Goal: Check status: Check status

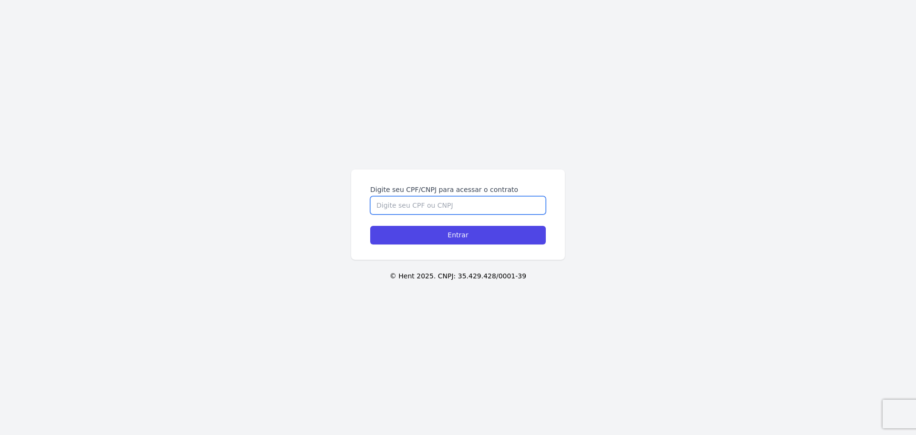
click at [436, 204] on input "Digite seu CPF/CNPJ para acessar o contrato" at bounding box center [458, 205] width 176 height 18
type input "14620135704"
click at [370, 226] on input "Entrar" at bounding box center [458, 235] width 176 height 19
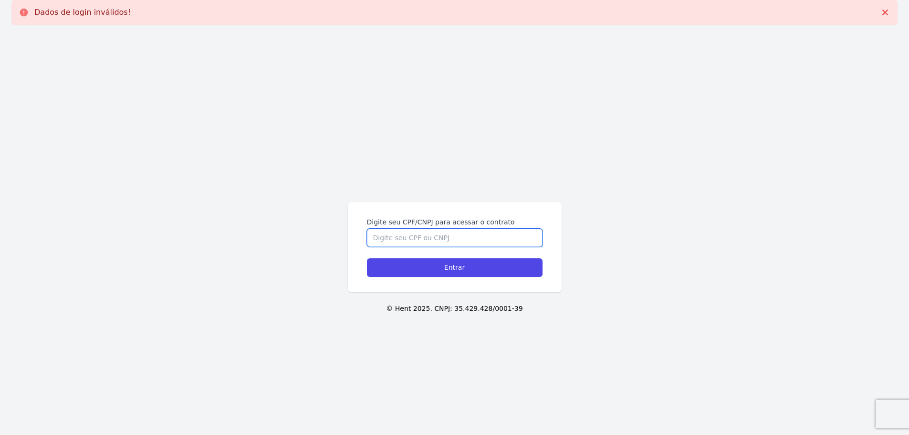
click at [458, 243] on input "Digite seu CPF/CNPJ para acessar o contrato" at bounding box center [455, 238] width 176 height 18
type input "14620135704"
click at [367, 258] on input "Entrar" at bounding box center [455, 267] width 176 height 19
click at [459, 242] on input "Digite seu CPF/CNPJ para acessar o contrato" at bounding box center [455, 238] width 176 height 18
type input "146.201.357-04"
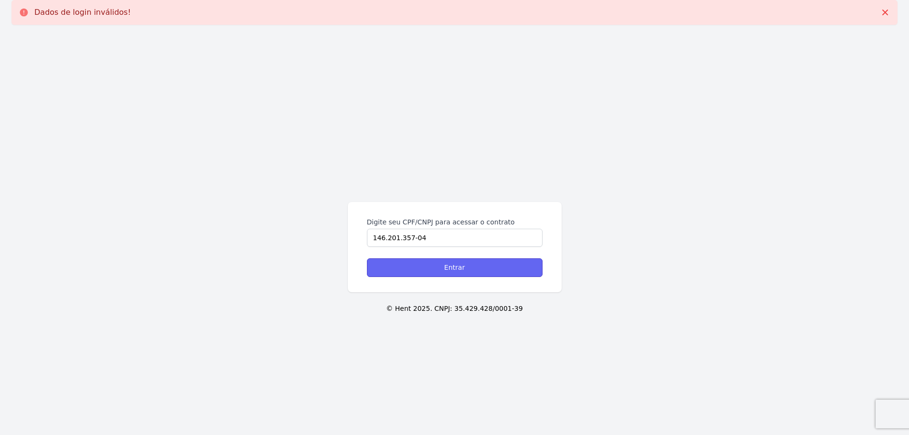
click at [466, 267] on input "Entrar" at bounding box center [455, 267] width 176 height 19
click at [433, 308] on p "© Hent 2025. CNPJ: 35.429.428/0001-39" at bounding box center [454, 309] width 879 height 10
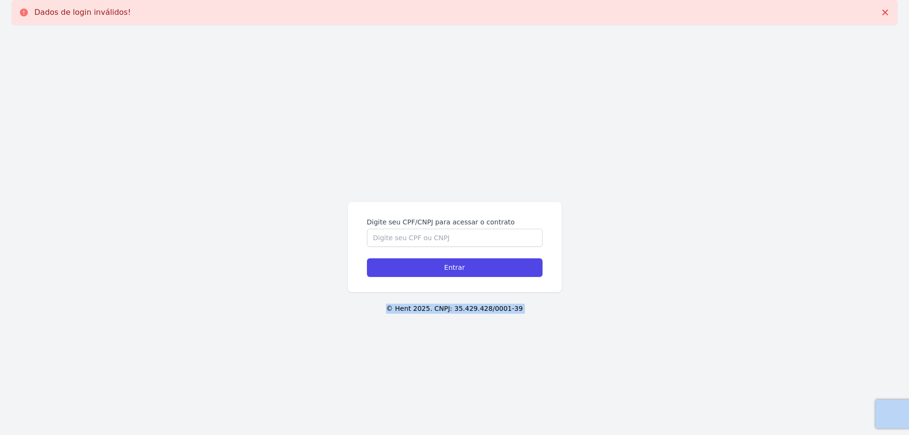
click at [432, 307] on p "© Hent 2025. CNPJ: 35.429.428/0001-39" at bounding box center [454, 309] width 879 height 10
click at [293, 188] on div "Digite seu CPF/CNPJ para acessar o contrato Entrar © Hent 2025. CNPJ: 35.429.42…" at bounding box center [454, 249] width 909 height 435
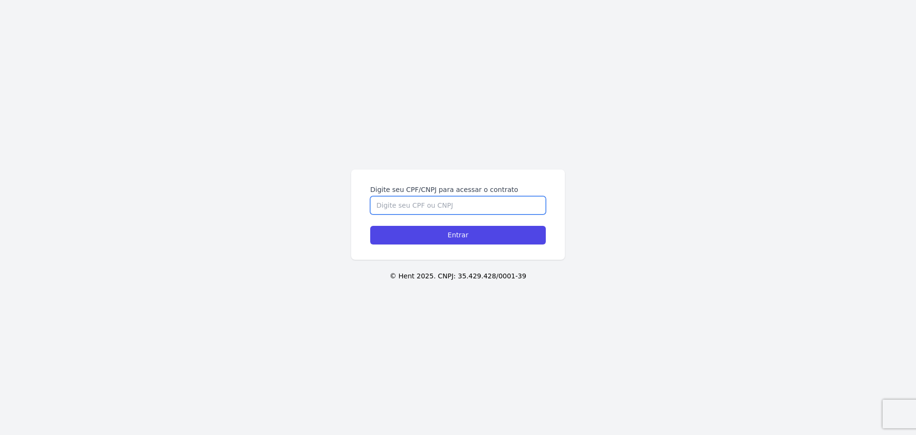
click at [460, 204] on input "Digite seu CPF/CNPJ para acessar o contrato" at bounding box center [458, 205] width 176 height 18
type input "14620135704"
click at [370, 226] on input "Entrar" at bounding box center [458, 235] width 176 height 19
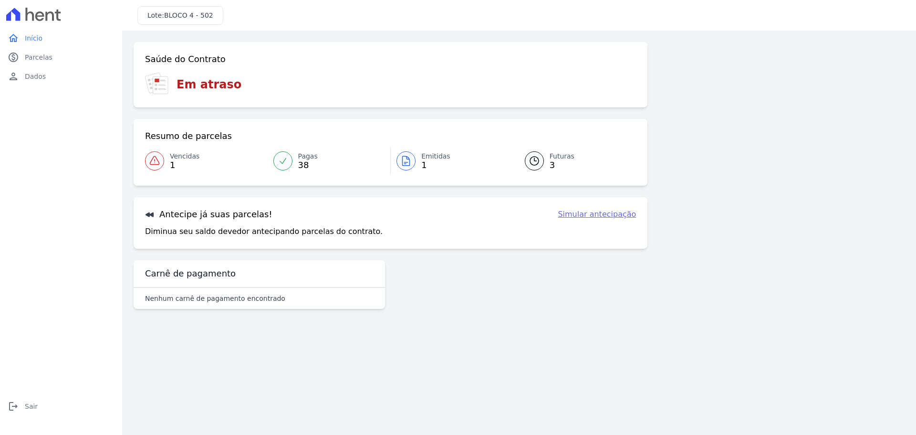
click at [551, 157] on span "Futuras" at bounding box center [562, 156] width 25 height 10
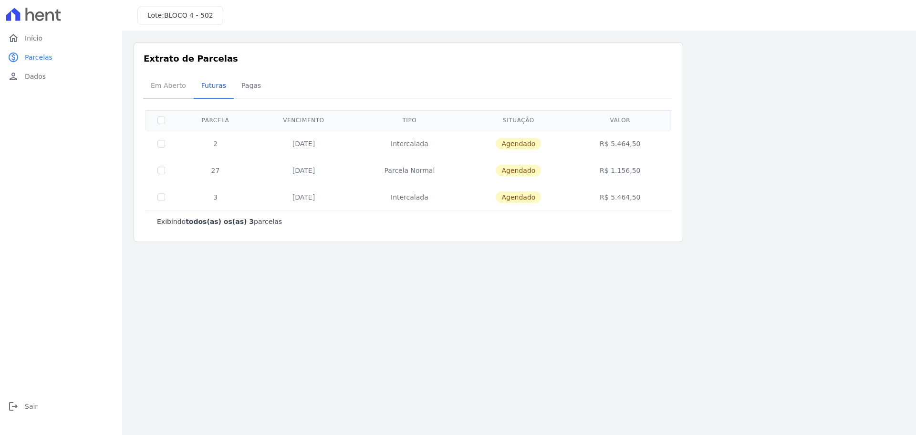
click at [170, 87] on span "Em Aberto" at bounding box center [168, 85] width 47 height 19
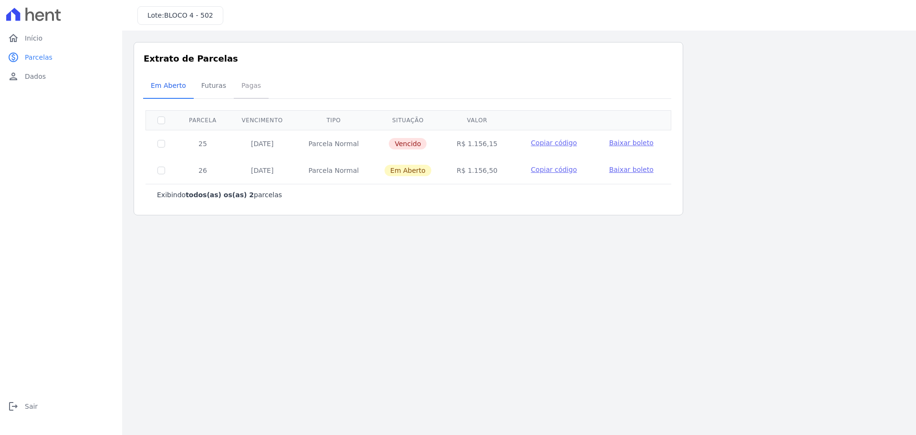
click at [249, 87] on span "Pagas" at bounding box center [251, 85] width 31 height 19
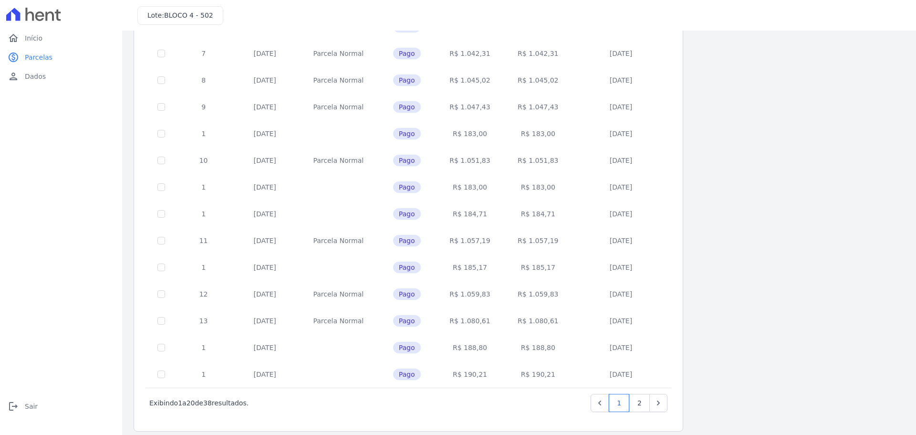
scroll to position [285, 0]
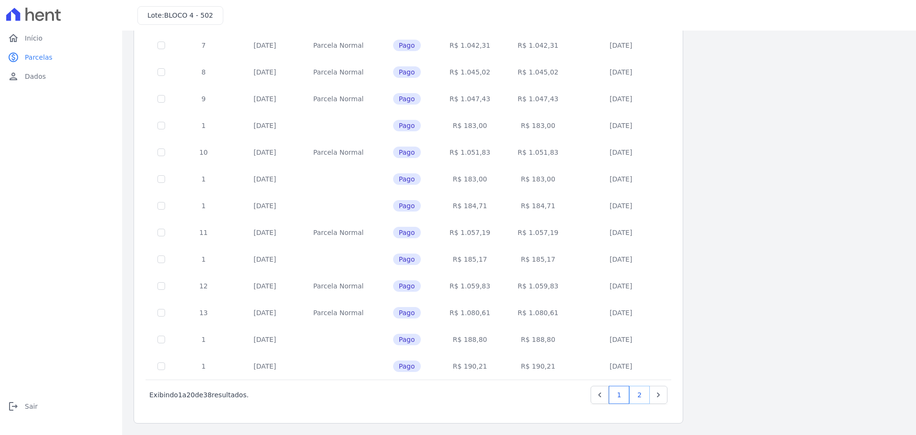
click at [645, 396] on link "2" at bounding box center [640, 395] width 21 height 18
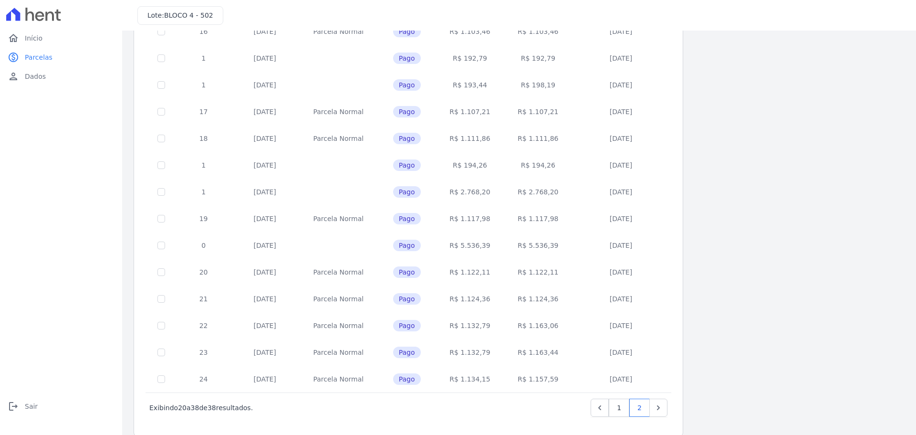
scroll to position [232, 0]
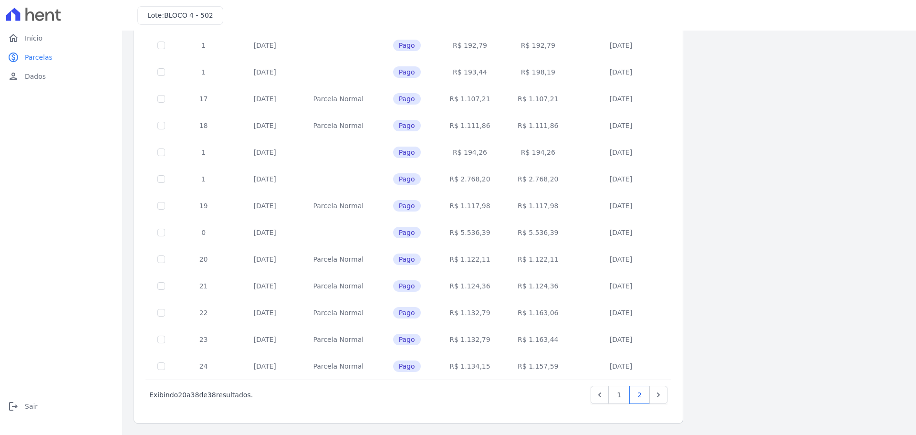
click at [476, 236] on td "R$ 5.536,39" at bounding box center [470, 232] width 68 height 27
click at [406, 230] on span "Pago" at bounding box center [407, 232] width 28 height 11
drag, startPoint x: 452, startPoint y: 232, endPoint x: 494, endPoint y: 230, distance: 42.5
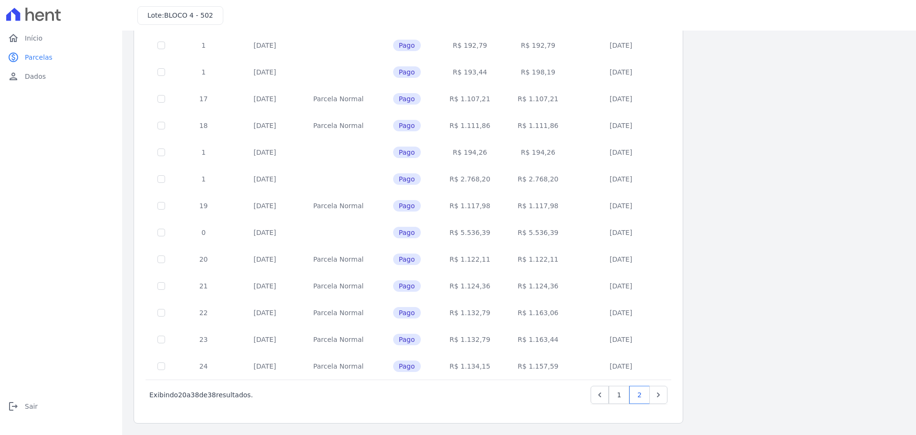
click at [494, 230] on td "R$ 5.536,39" at bounding box center [470, 232] width 68 height 27
copy td "R$ 5.536,39"
